Goal: Navigation & Orientation: Find specific page/section

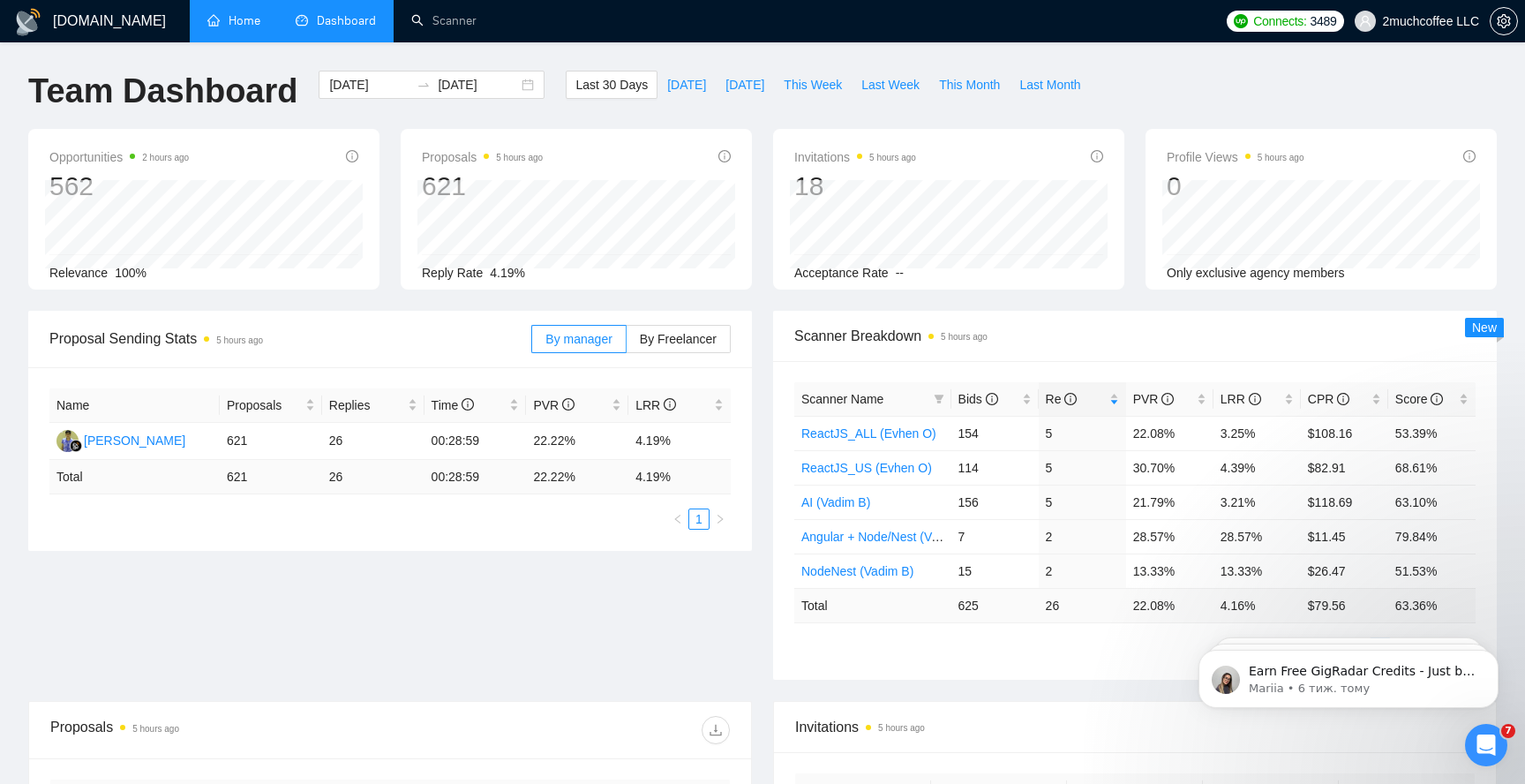
click at [225, 13] on link "Home" at bounding box center [234, 21] width 53 height 15
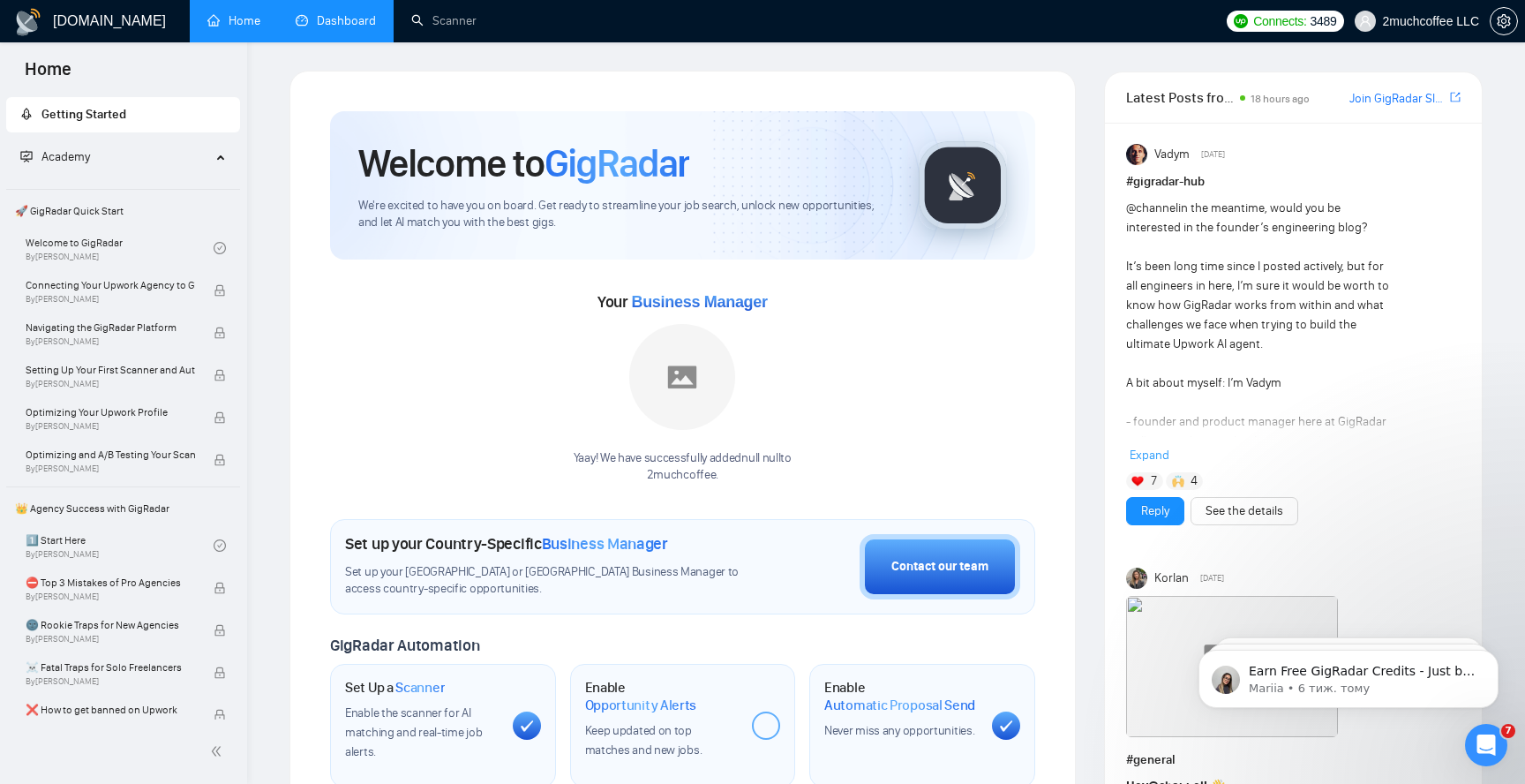
click at [357, 13] on link "Dashboard" at bounding box center [335, 21] width 80 height 15
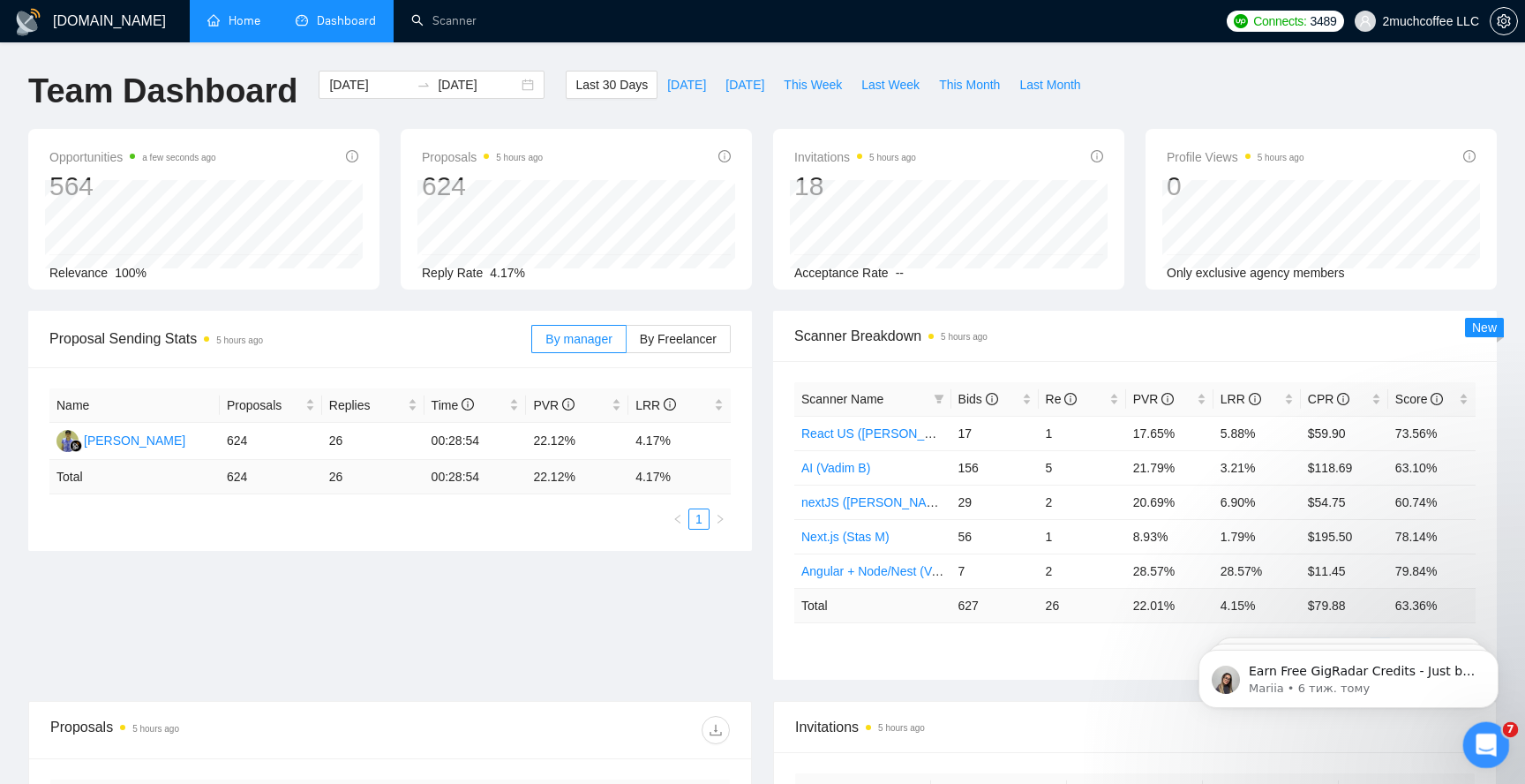
click at [1485, 746] on icon "Відкрити програму для спілкування Intercom" at bounding box center [1483, 742] width 29 height 29
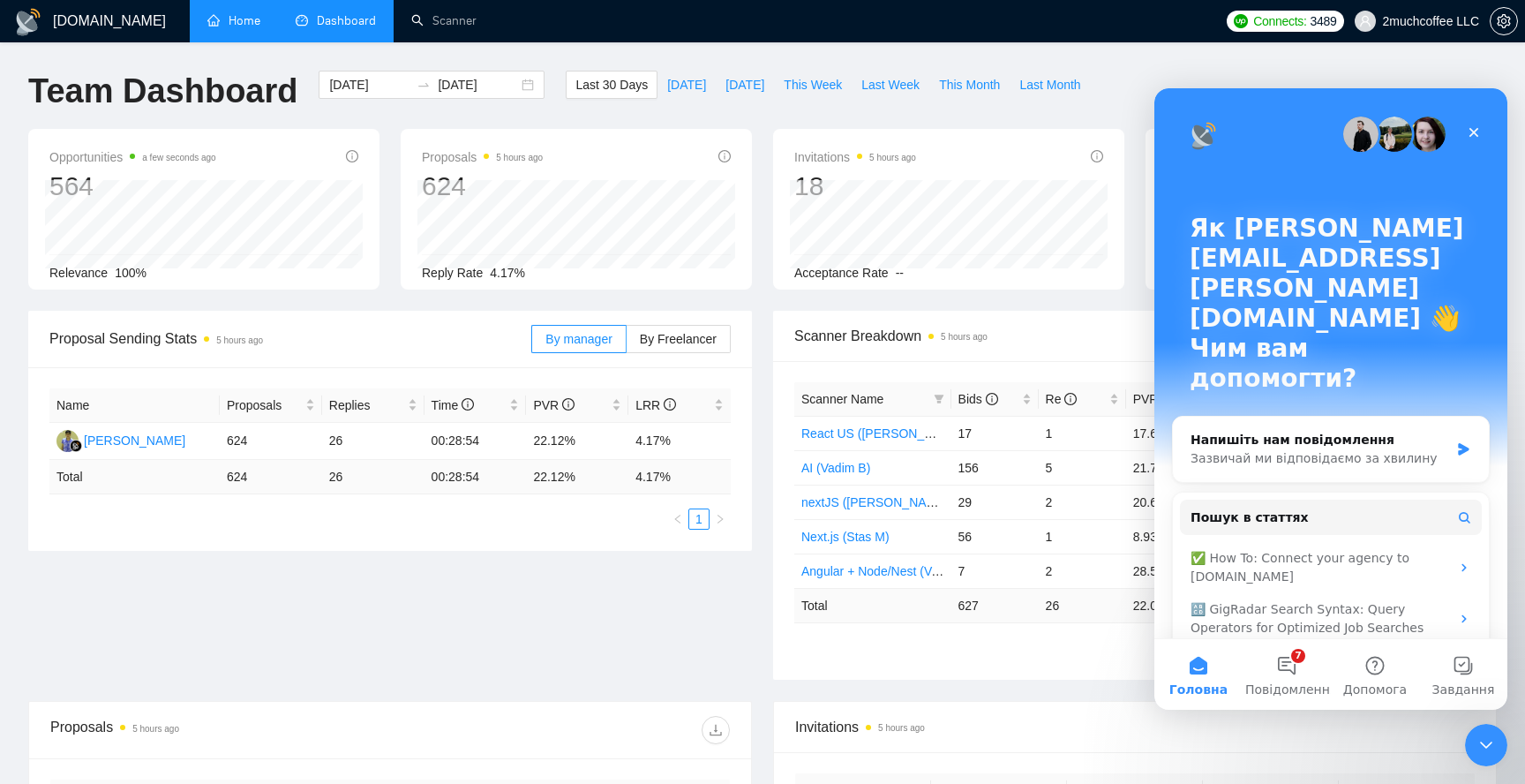
scroll to position [28, 0]
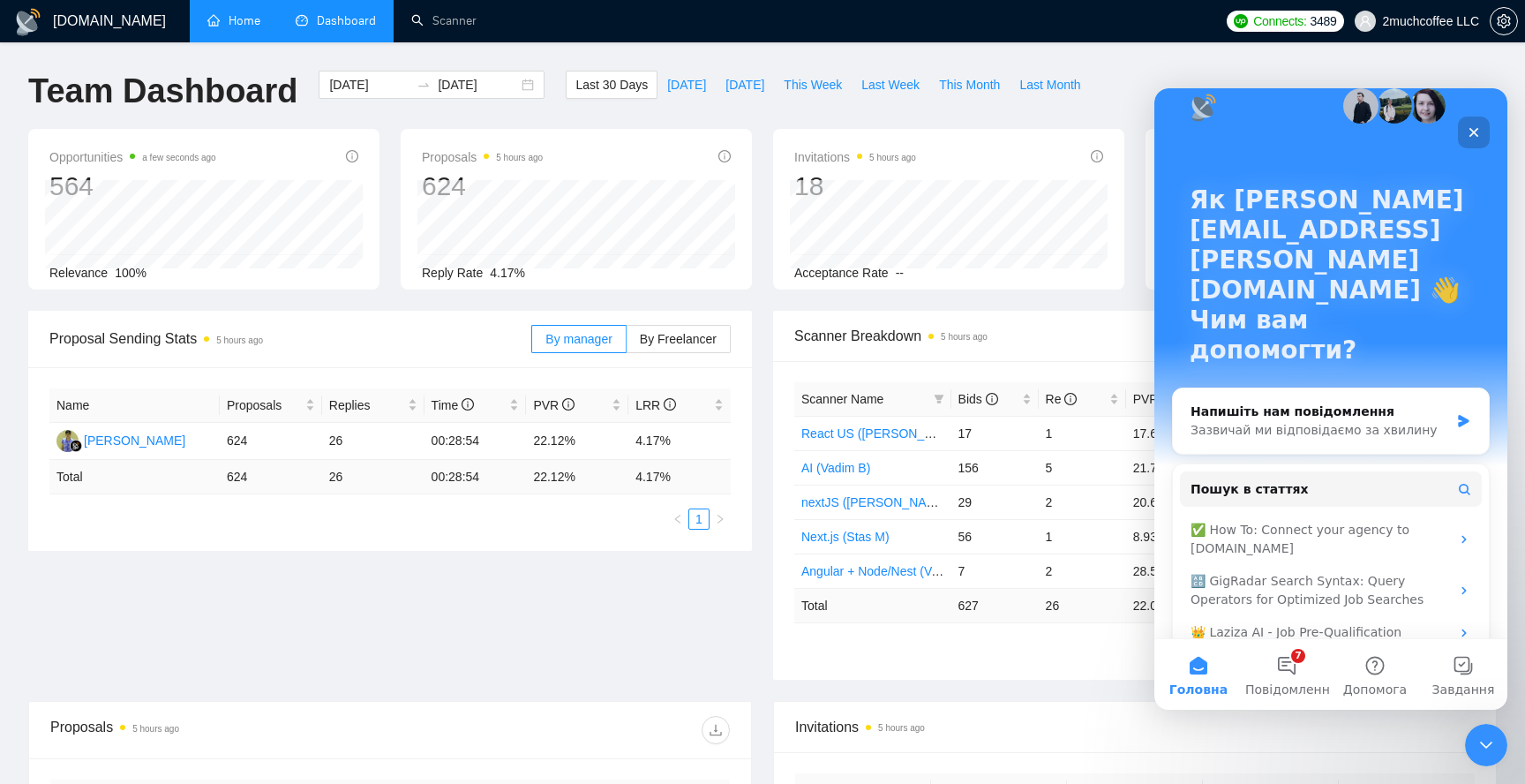
click at [1477, 129] on icon "Закрити" at bounding box center [1474, 133] width 9 height 9
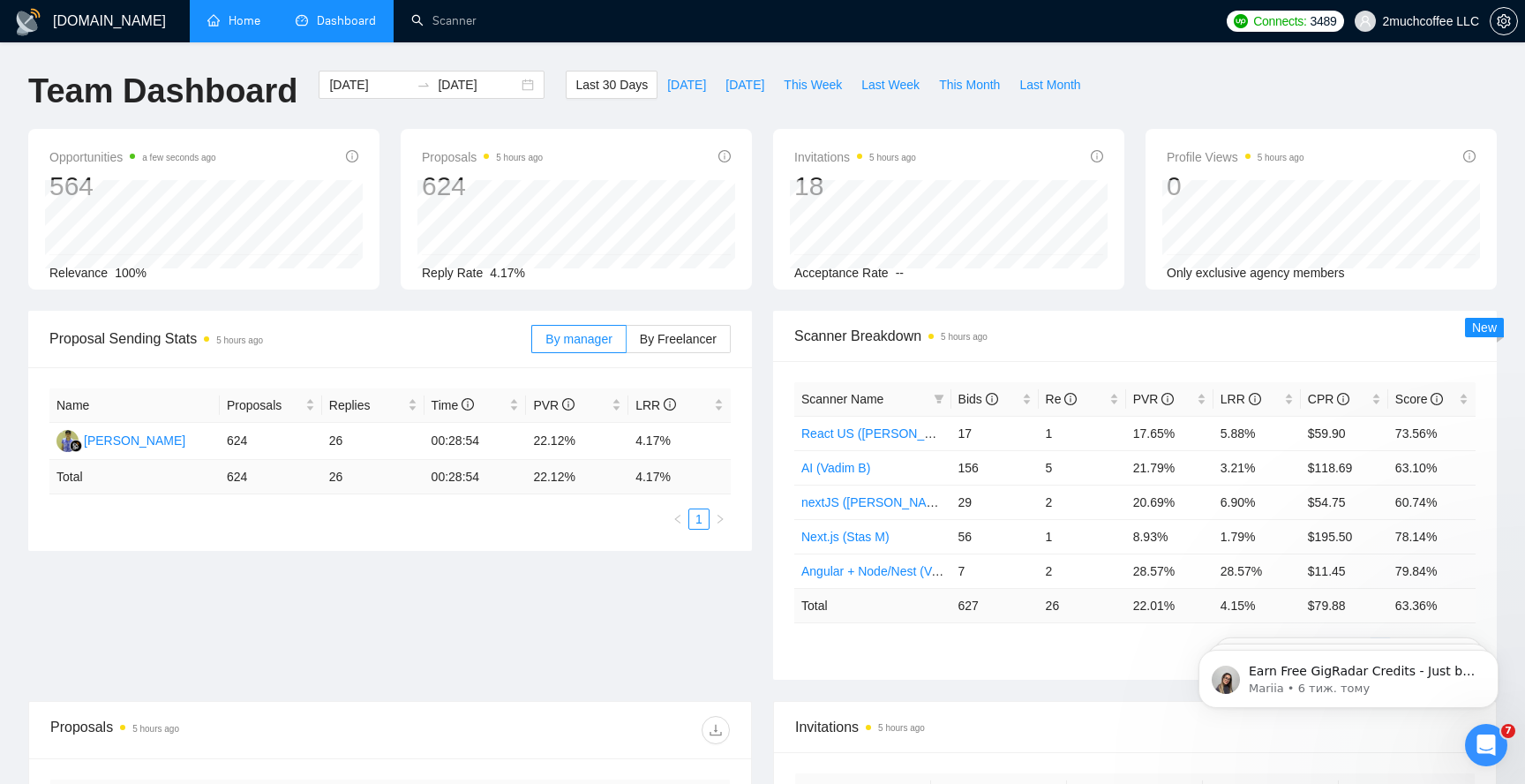
scroll to position [0, 0]
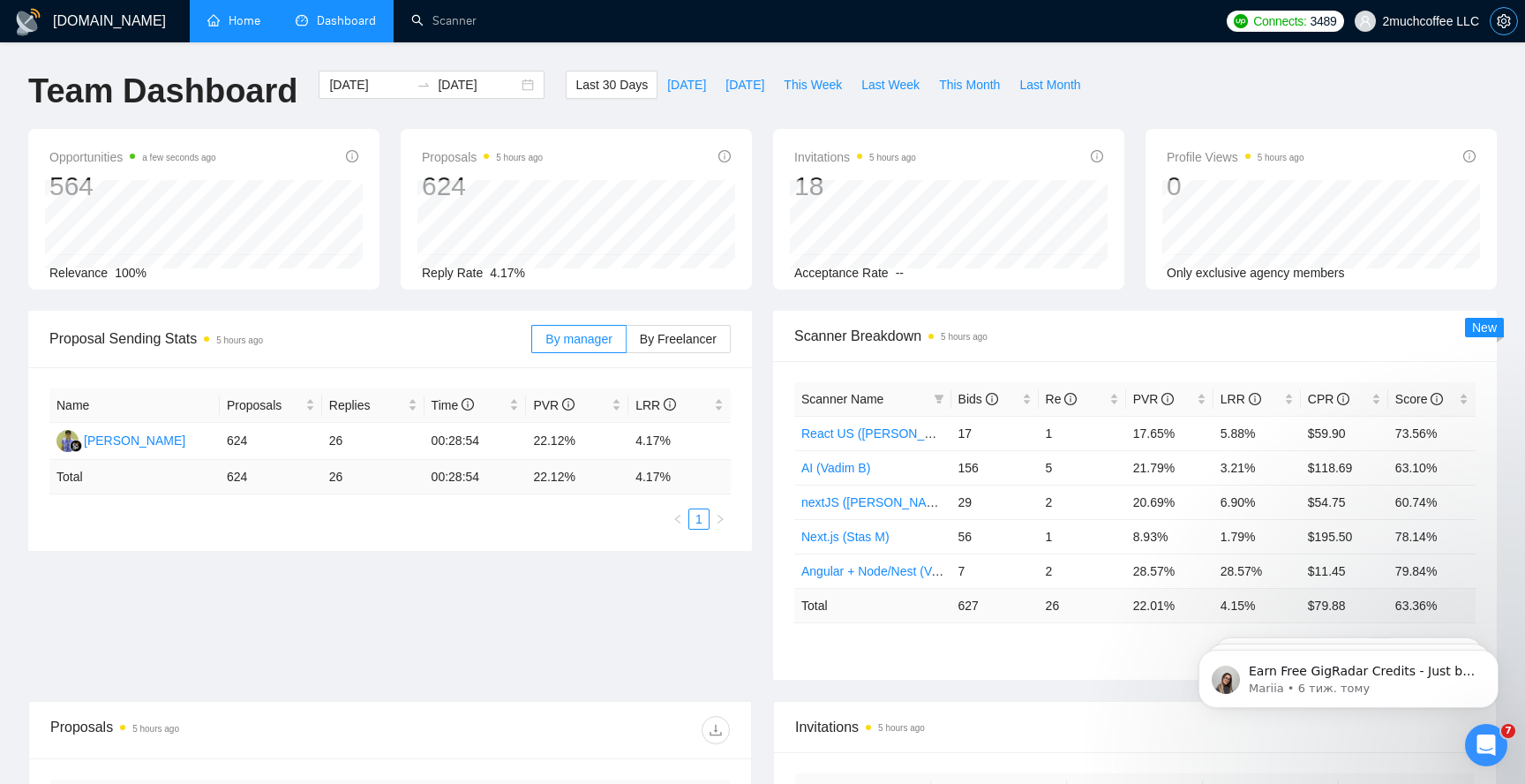
click at [1505, 23] on icon "setting" at bounding box center [1503, 21] width 14 height 14
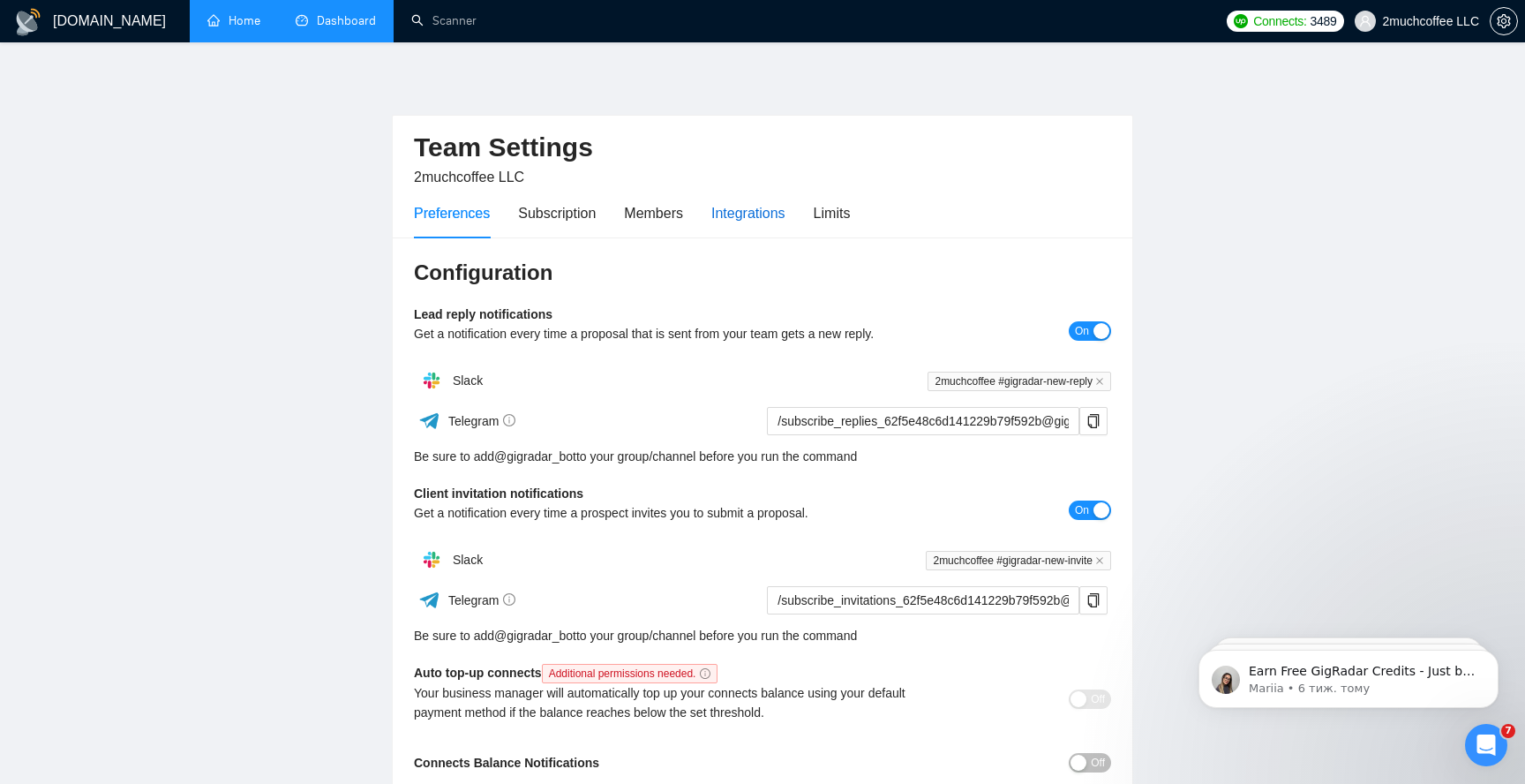
click at [726, 214] on div "Integrations" at bounding box center [748, 212] width 75 height 22
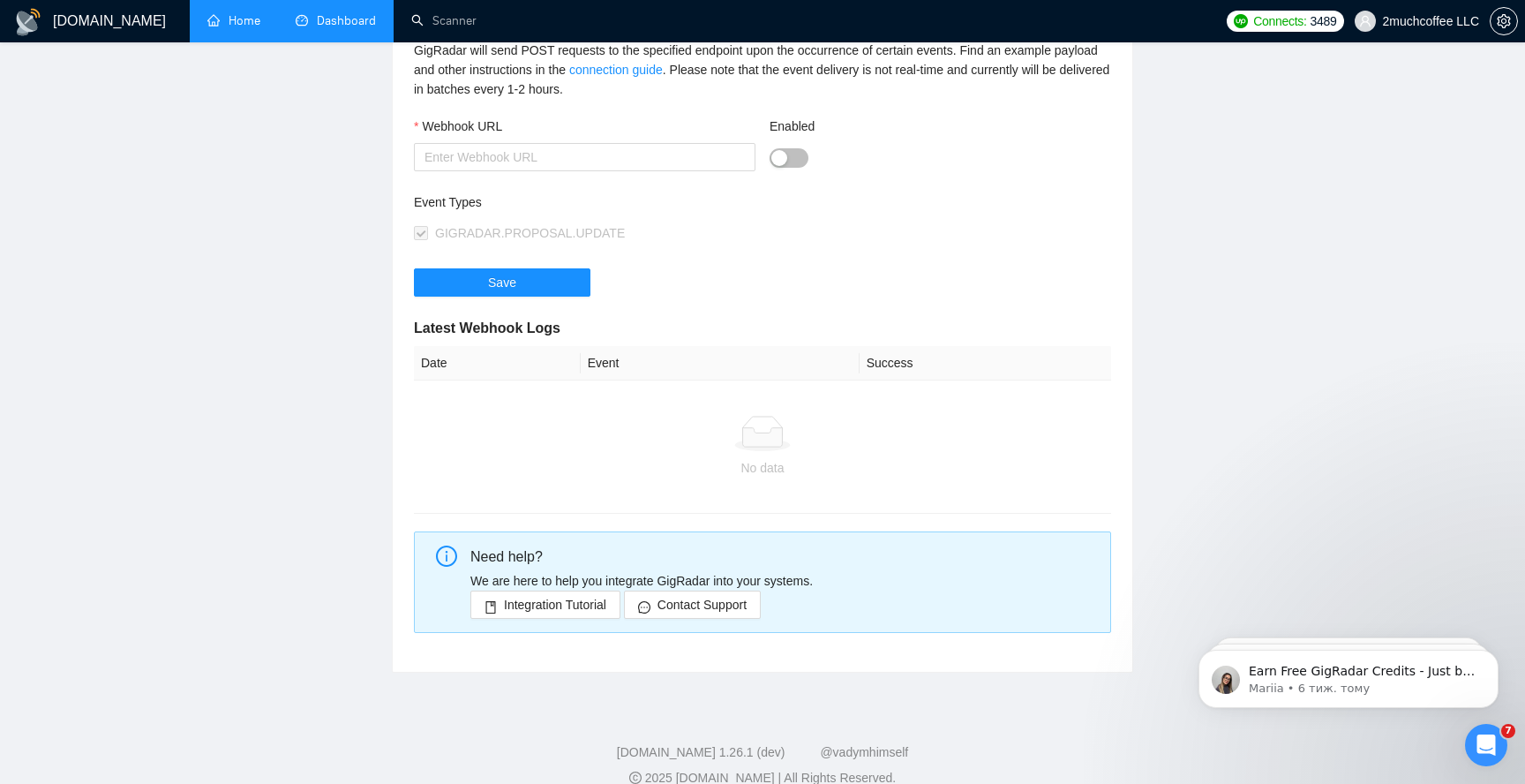
scroll to position [261, 0]
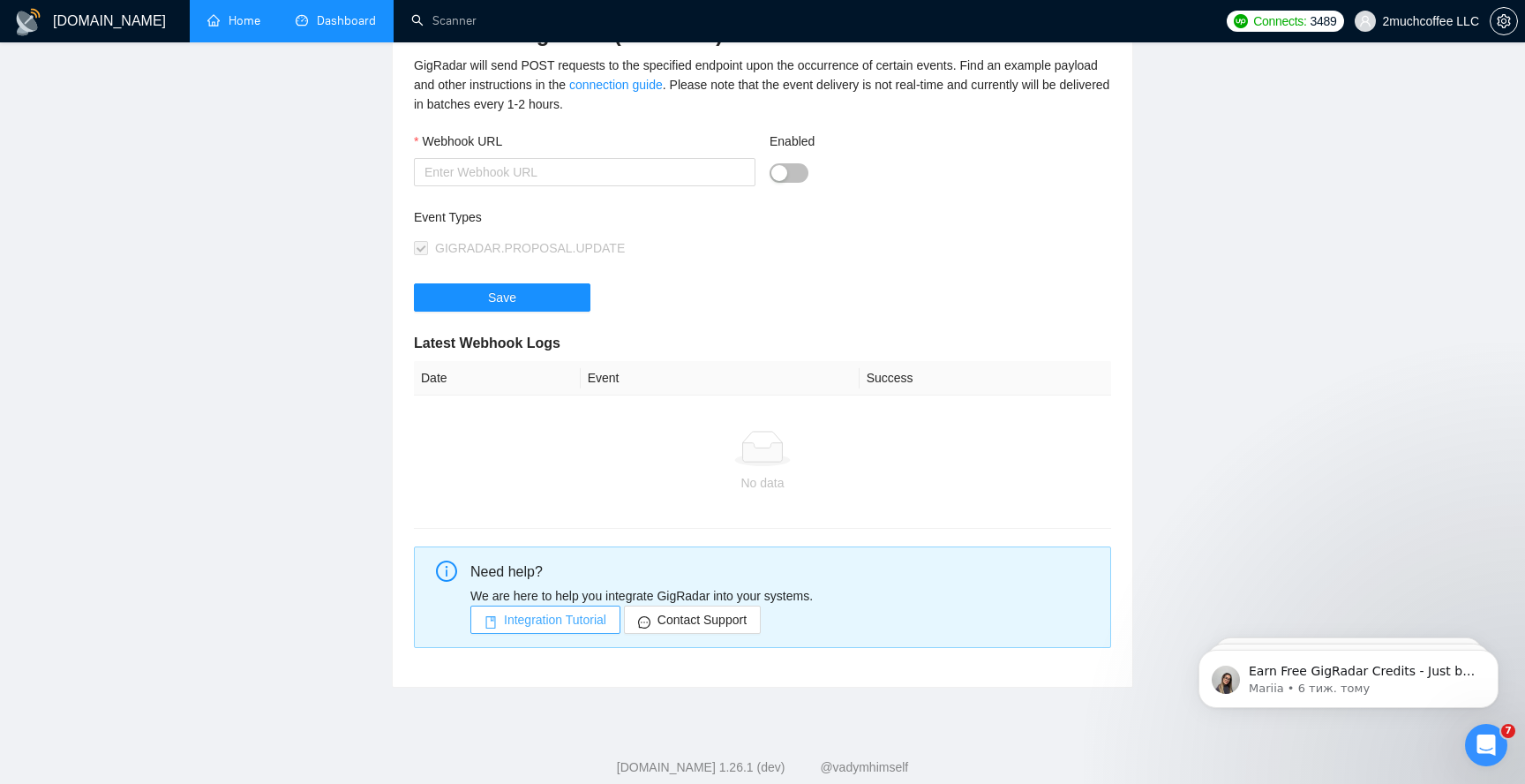
click at [575, 613] on span "Integration Tutorial" at bounding box center [555, 619] width 102 height 20
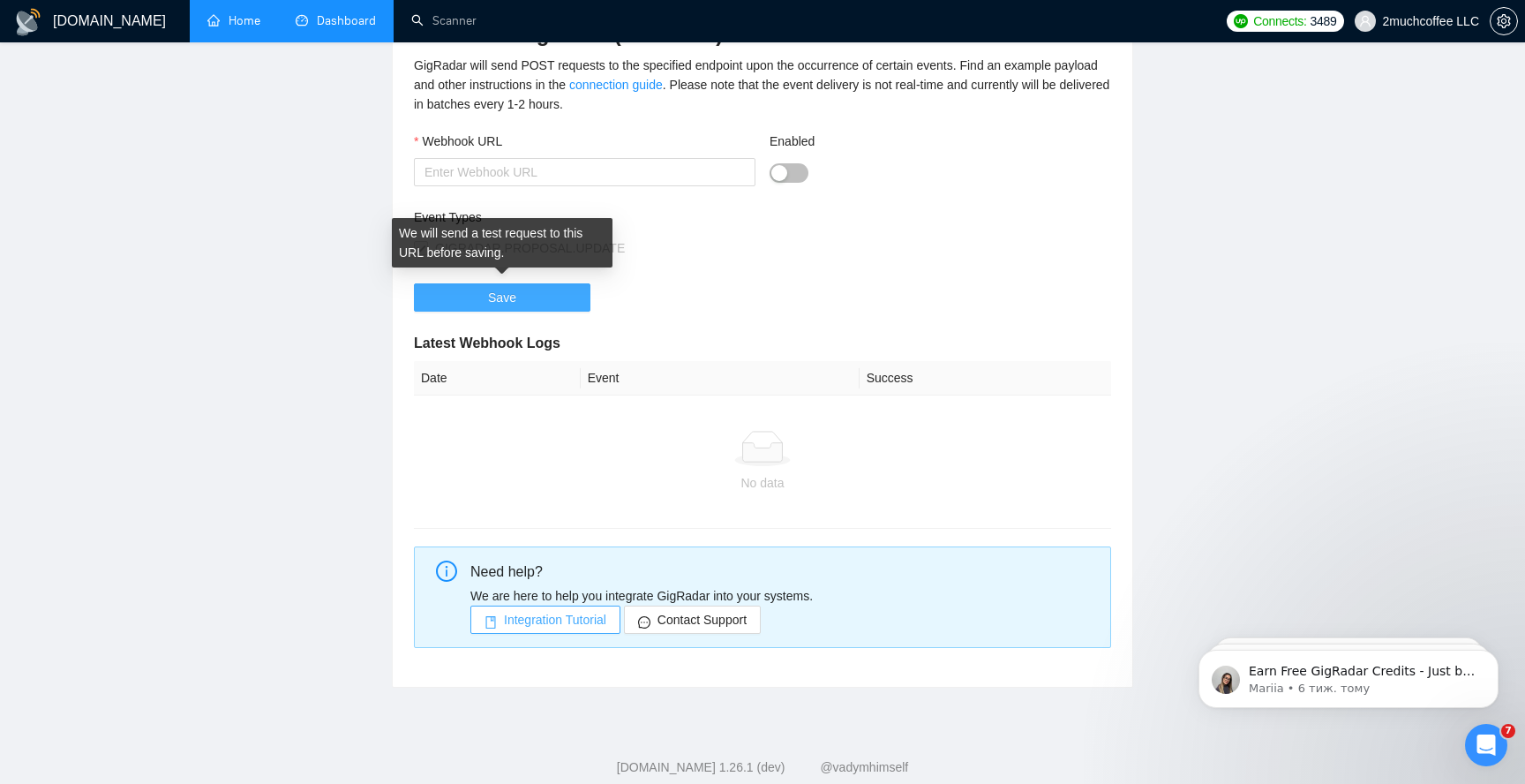
scroll to position [0, 0]
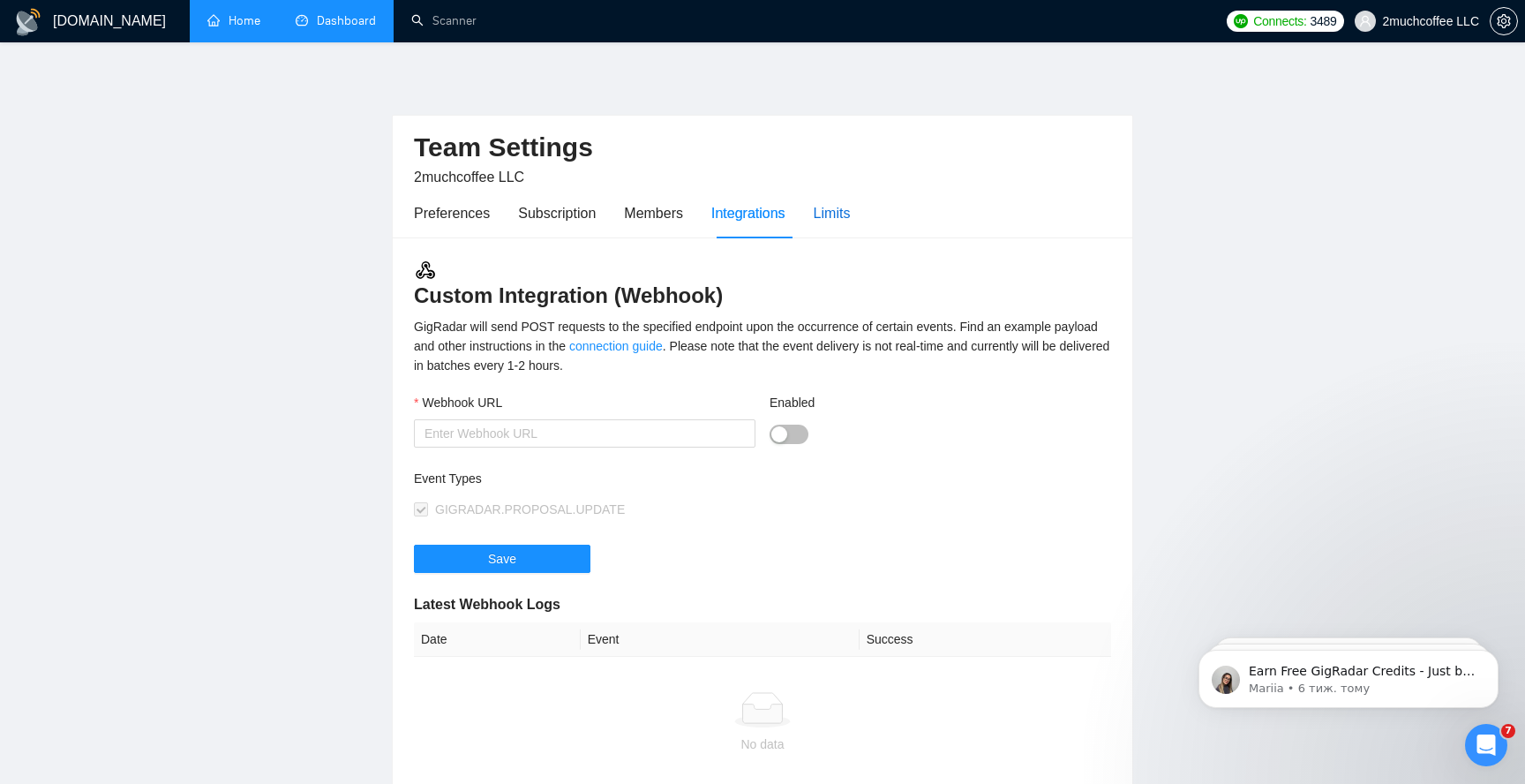
click at [849, 211] on div "Limits" at bounding box center [831, 212] width 37 height 22
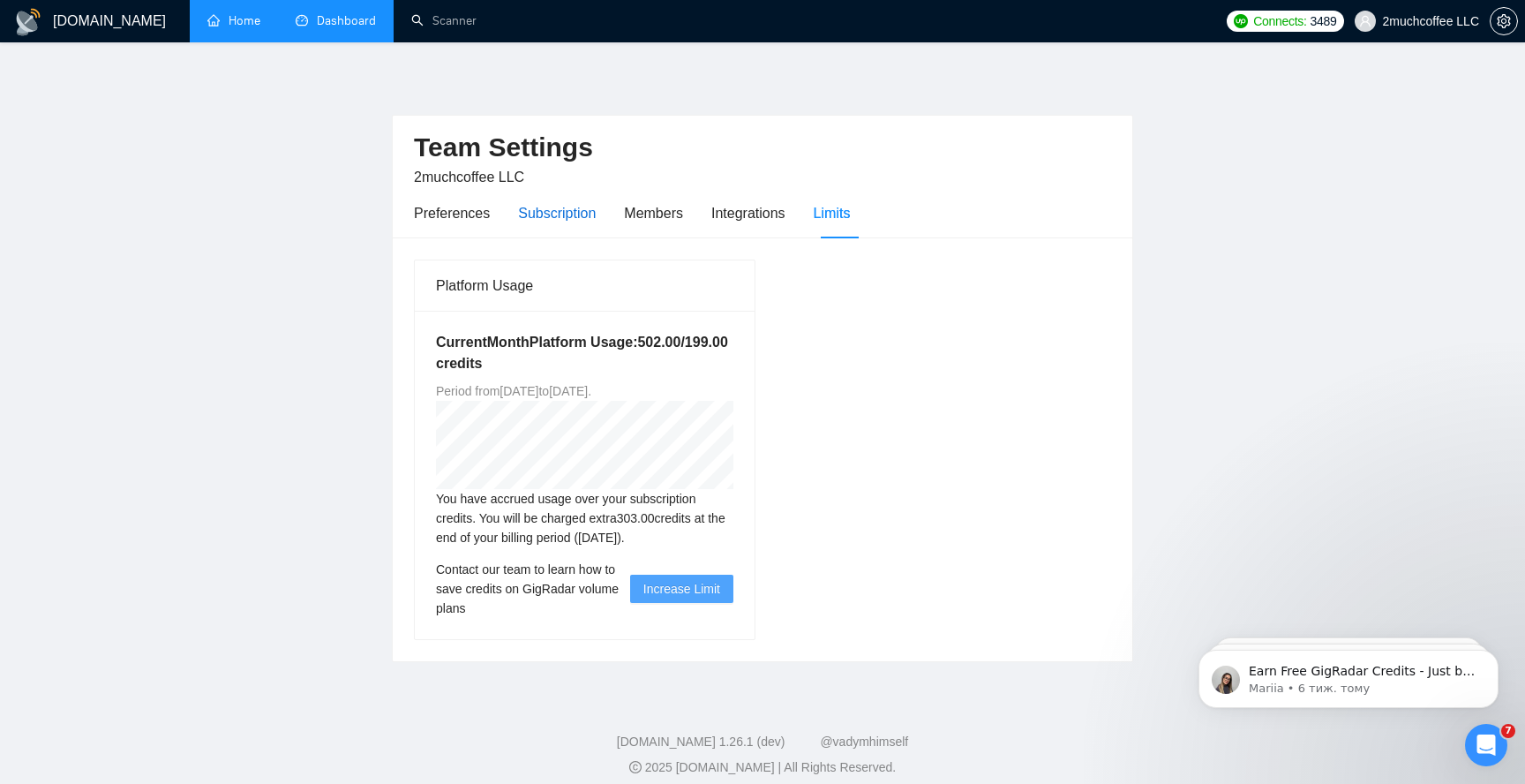
click at [564, 209] on div "Subscription" at bounding box center [557, 212] width 77 height 22
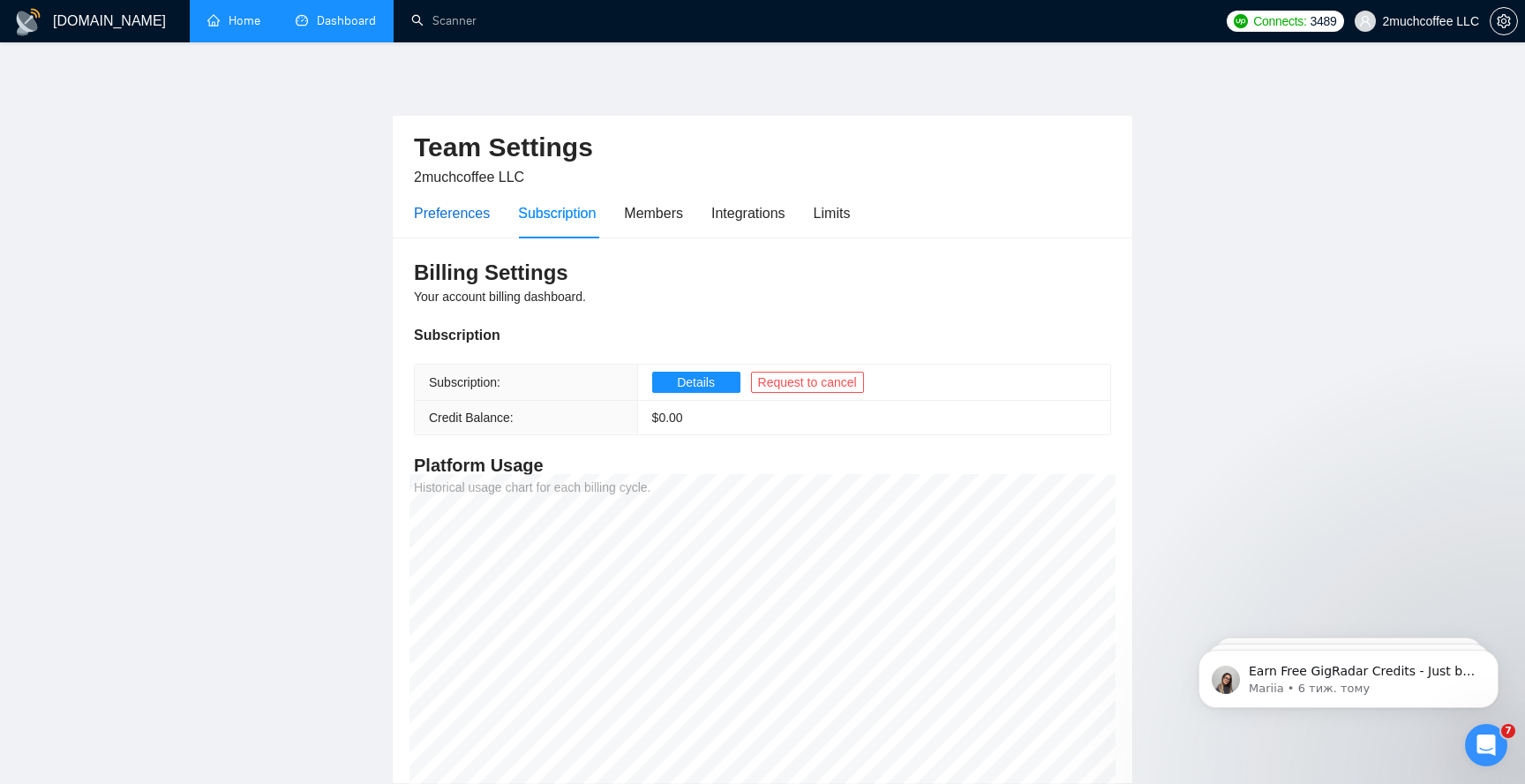
click at [476, 213] on div "Preferences" at bounding box center [452, 212] width 75 height 22
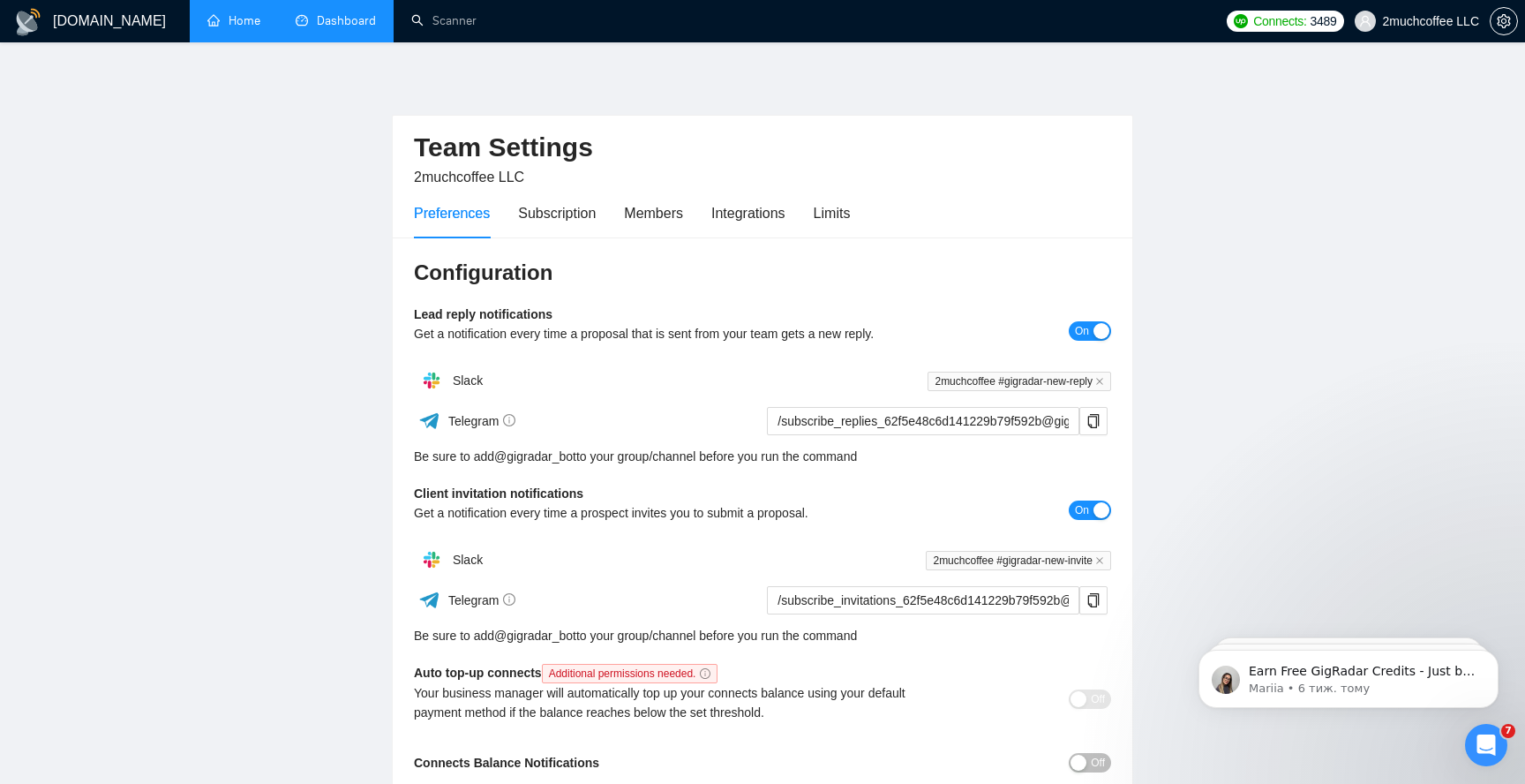
click at [330, 28] on link "Dashboard" at bounding box center [335, 21] width 80 height 15
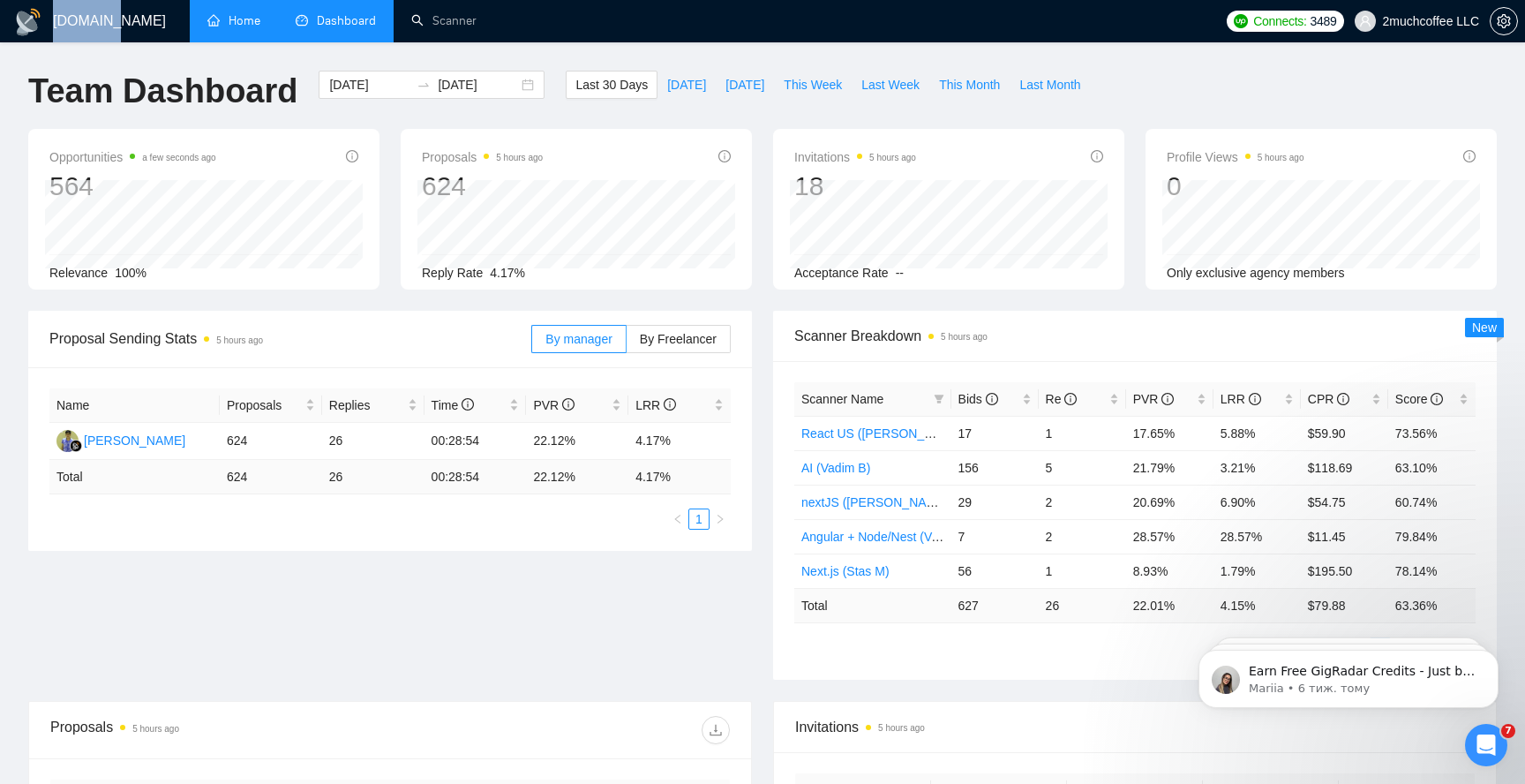
click at [74, 19] on h1 "[DOMAIN_NAME]" at bounding box center [109, 21] width 113 height 42
